Goal: Task Accomplishment & Management: Use online tool/utility

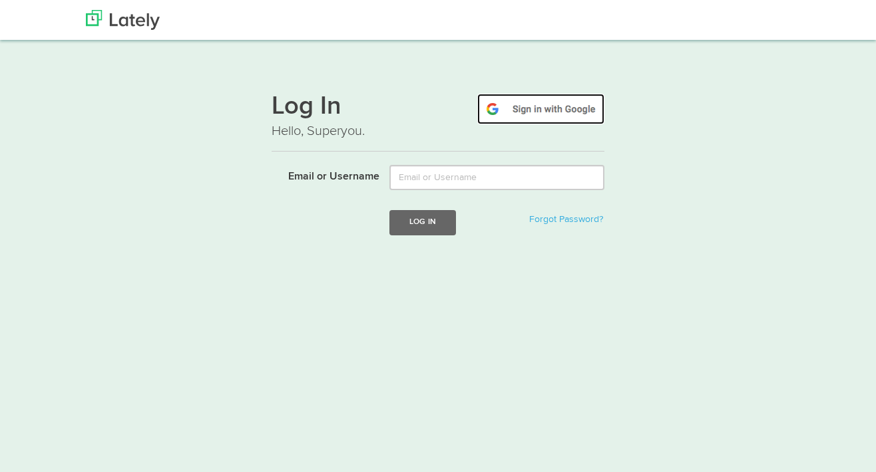
click at [579, 116] on img at bounding box center [540, 109] width 127 height 31
